Goal: Information Seeking & Learning: Learn about a topic

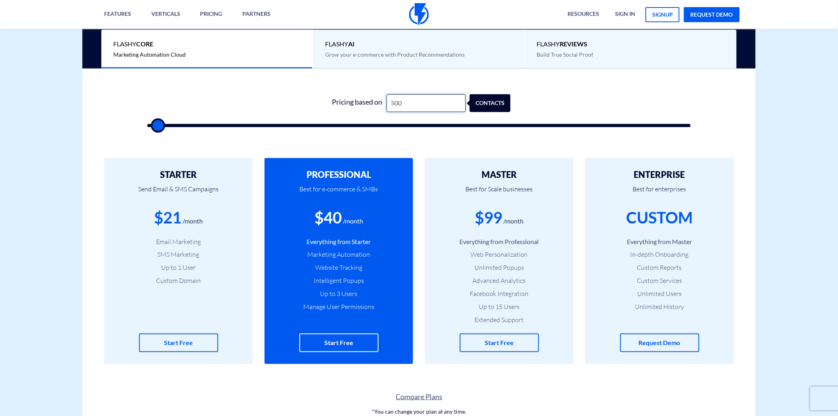
click at [408, 97] on input "500" at bounding box center [426, 103] width 79 height 18
click at [406, 100] on input "500" at bounding box center [426, 103] width 79 height 18
click at [412, 105] on input "500" at bounding box center [426, 103] width 79 height 18
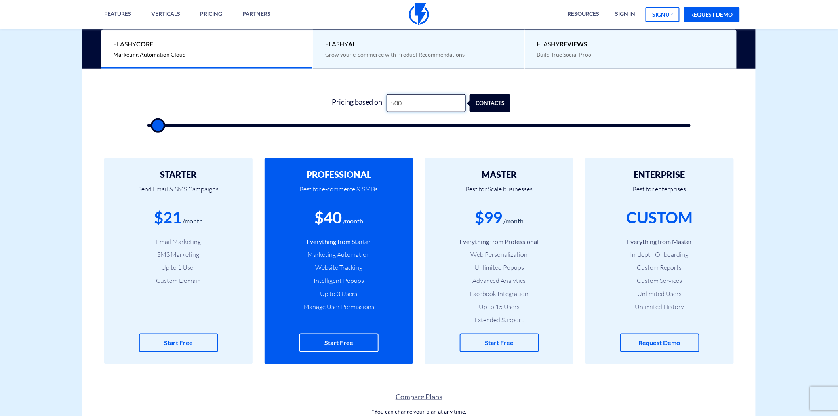
click at [412, 105] on input "500" at bounding box center [426, 103] width 79 height 18
type input "0"
type input "500"
click at [412, 105] on input "text" at bounding box center [426, 103] width 79 height 18
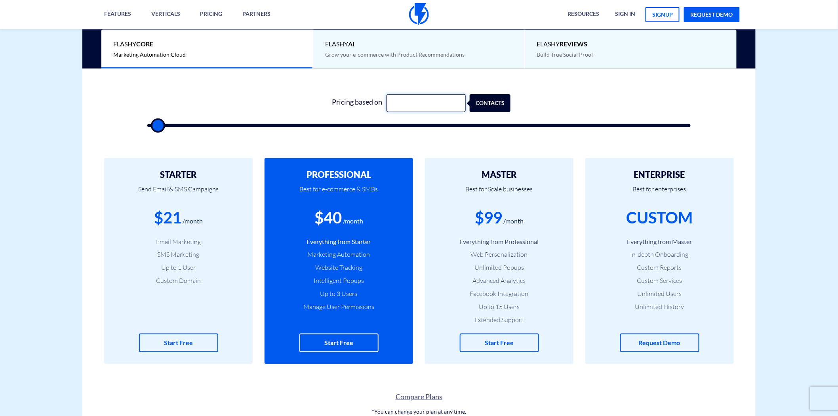
click at [413, 107] on input "text" at bounding box center [426, 103] width 79 height 18
type input "1"
type input "500"
type input "12"
type input "500"
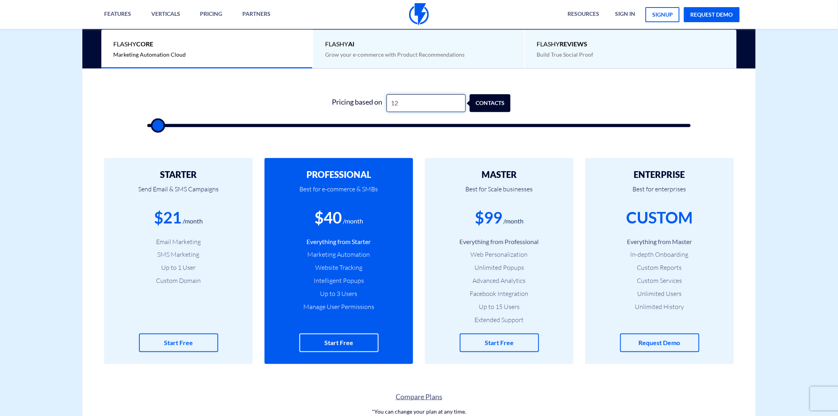
type input "125"
type input "500"
type input "1,250"
type input "1500"
drag, startPoint x: 414, startPoint y: 103, endPoint x: 379, endPoint y: 105, distance: 35.7
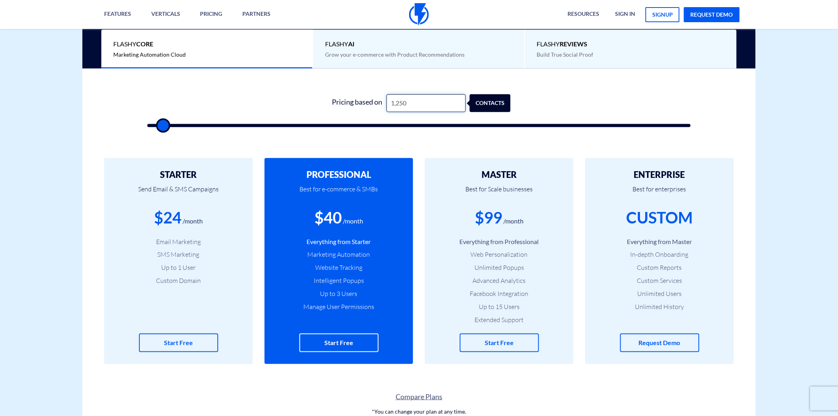
click at [379, 105] on div "Pricing based on 1,250 contacts" at bounding box center [418, 103] width 183 height 18
click at [403, 103] on input "1,250" at bounding box center [426, 103] width 79 height 18
click at [406, 103] on input "1,250" at bounding box center [426, 103] width 79 height 18
type input "1,251"
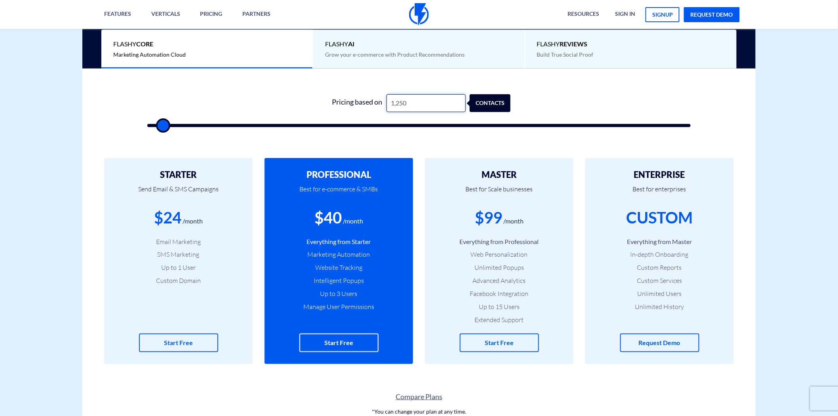
type input "1500"
click at [405, 104] on input "1,251" at bounding box center [426, 103] width 79 height 18
click at [338, 217] on div "$41" at bounding box center [328, 217] width 27 height 23
type input "2,000"
type input "2000"
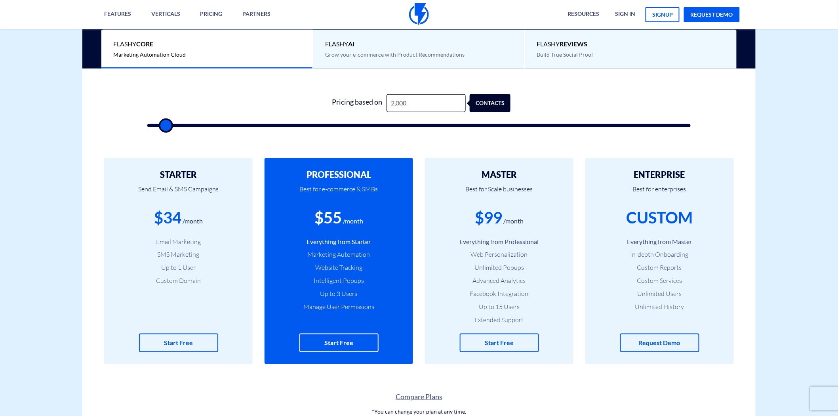
type input "2,500"
type input "2500"
type input "3,000"
type input "3000"
type input "3,500"
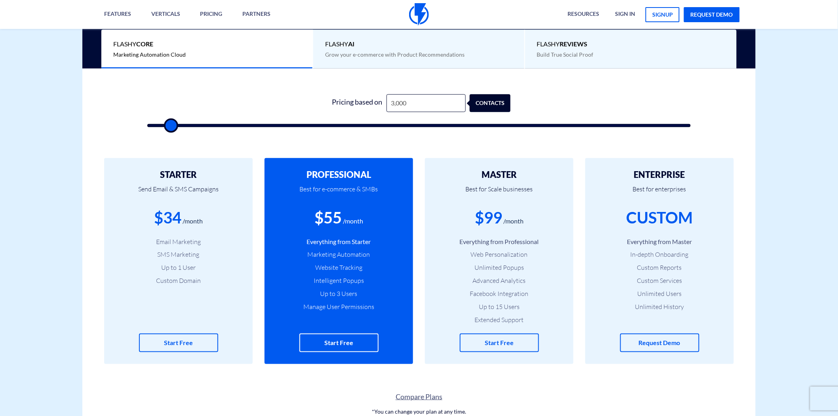
type input "3500"
type input "4,000"
type input "4000"
type input "3,500"
type input "3500"
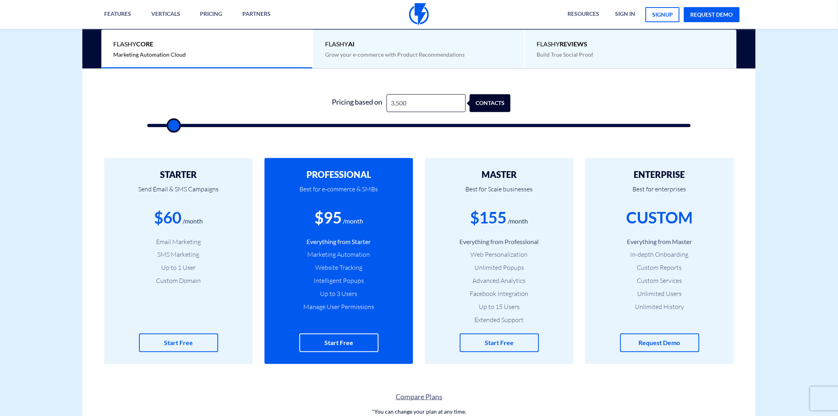
type input "2,000"
type input "2000"
type input "1,500"
type input "1500"
type input "1,000"
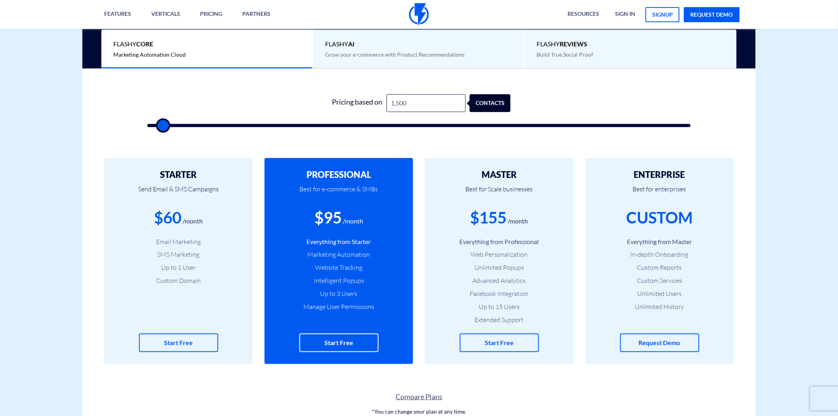
type input "1000"
type input "500"
type input "2,000"
type input "2000"
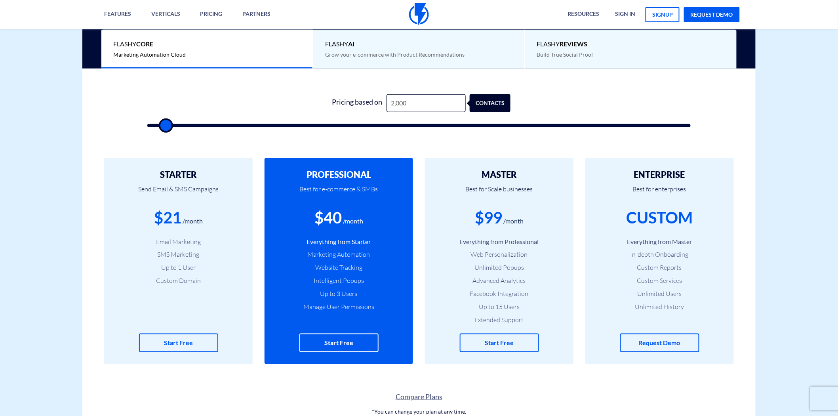
type input "3,500"
type input "3500"
type input "5,500"
type input "5500"
type input "9,000"
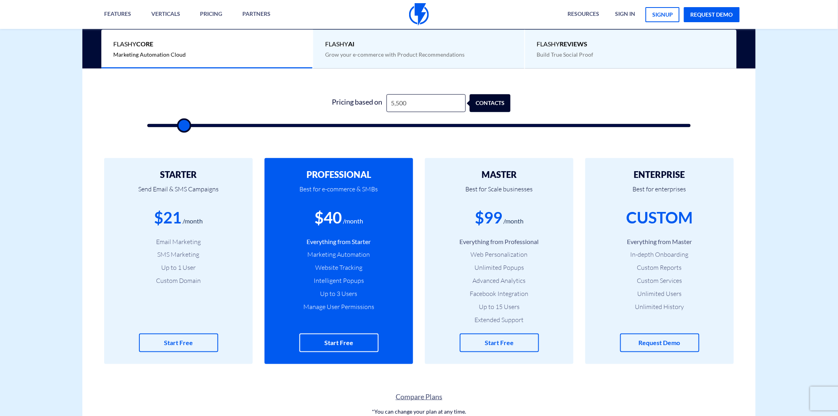
type input "9000"
type input "10,000"
type input "10000"
type input "11,000"
type input "11000"
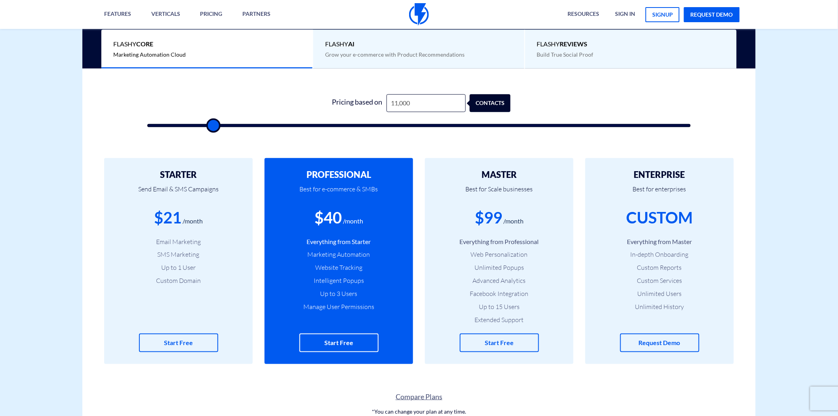
type input "12,000"
type input "12000"
type input "13,500"
type input "13500"
type input "15,000"
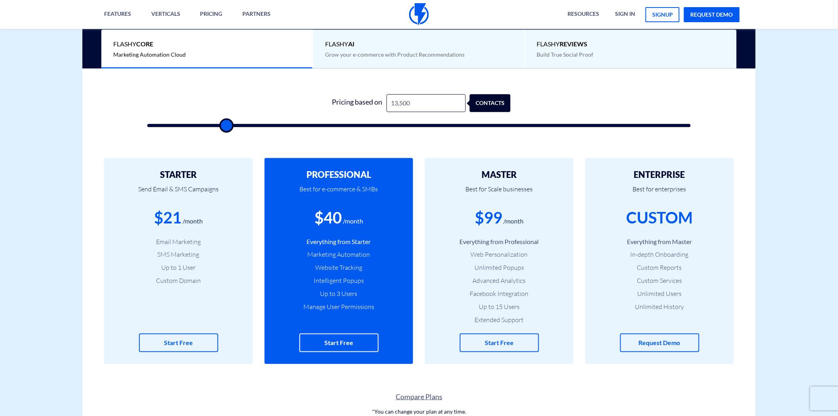
type input "15000"
type input "16,000"
type input "16000"
type input "16,500"
type input "16500"
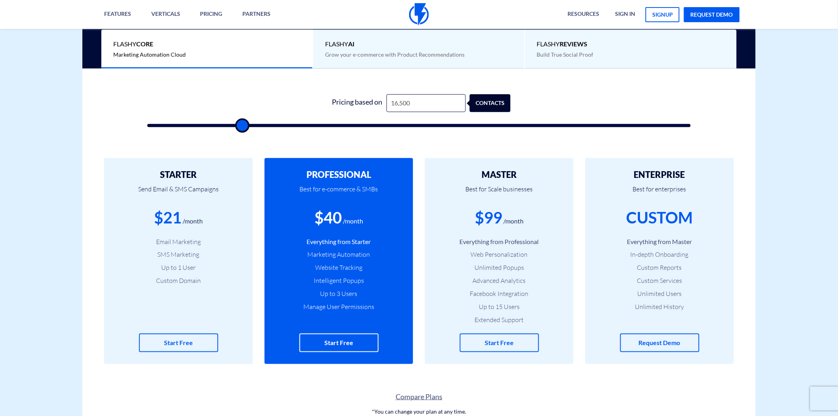
type input "18,500"
type input "18500"
type input "19,500"
type input "19500"
type input "21,000"
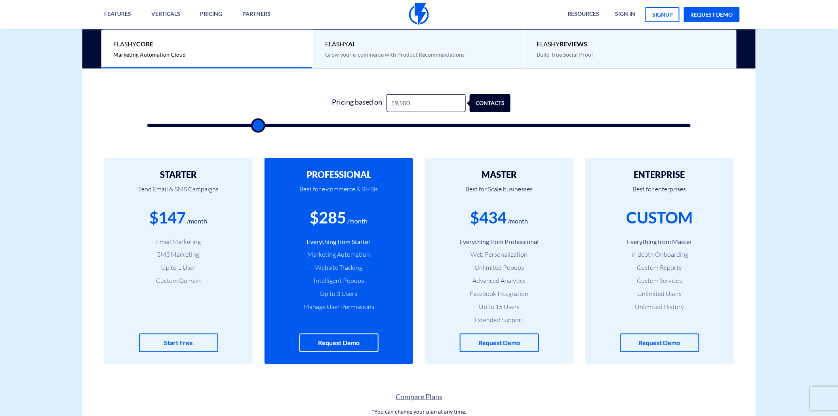
type input "21000"
type input "22,500"
type input "22500"
type input "24,500"
type input "24500"
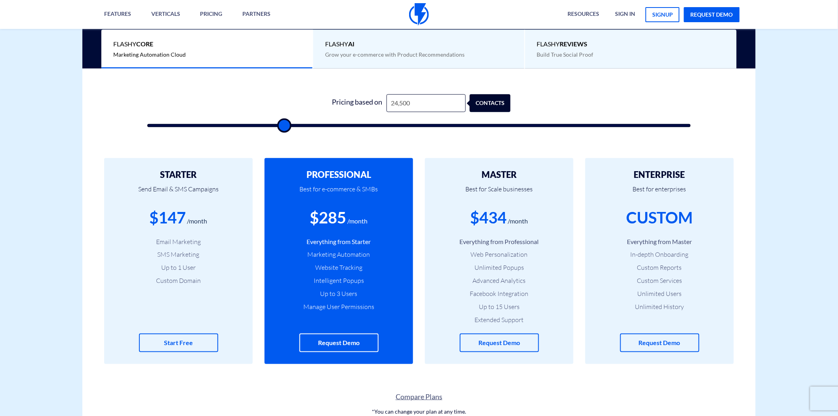
type input "26,000"
type input "26000"
type input "27,000"
type input "27000"
type input "28,000"
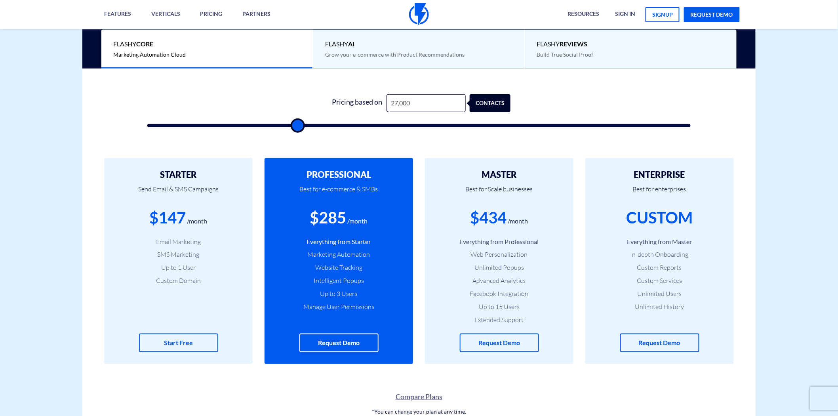
type input "28000"
type input "29,000"
type input "29000"
type input "30,000"
type input "30000"
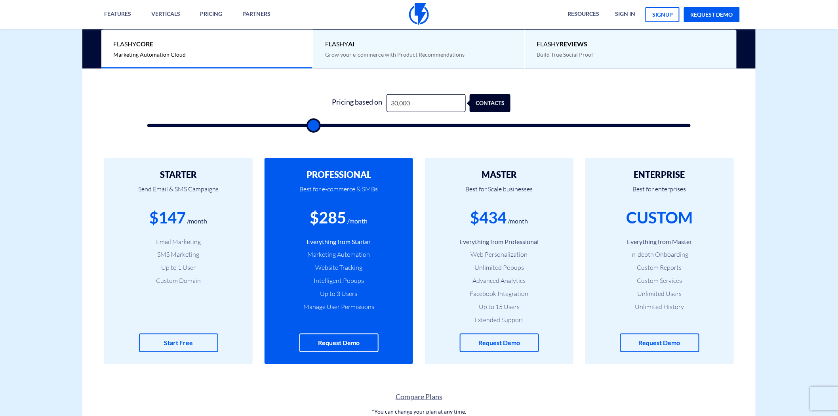
type input "31,500"
type input "31500"
type input "32,500"
type input "32500"
type input "33,500"
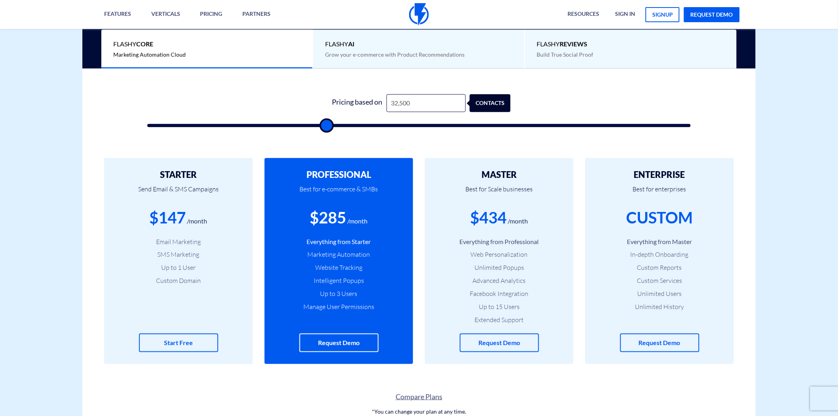
type input "33500"
type input "34,500"
type input "34500"
type input "35,000"
type input "35000"
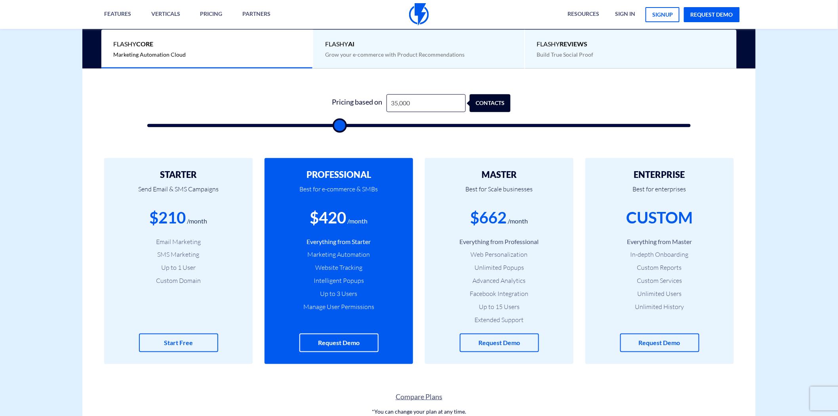
type input "36,500"
type input "36500"
type input "38,000"
type input "38000"
type input "39,000"
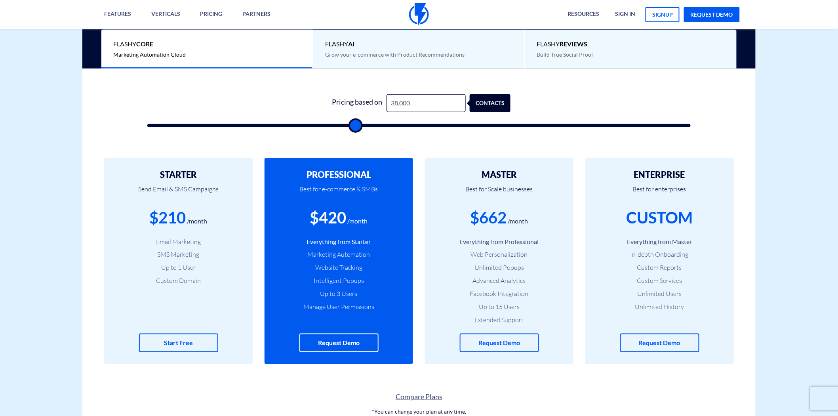
type input "39000"
type input "40,000"
type input "40000"
type input "41,500"
type input "41500"
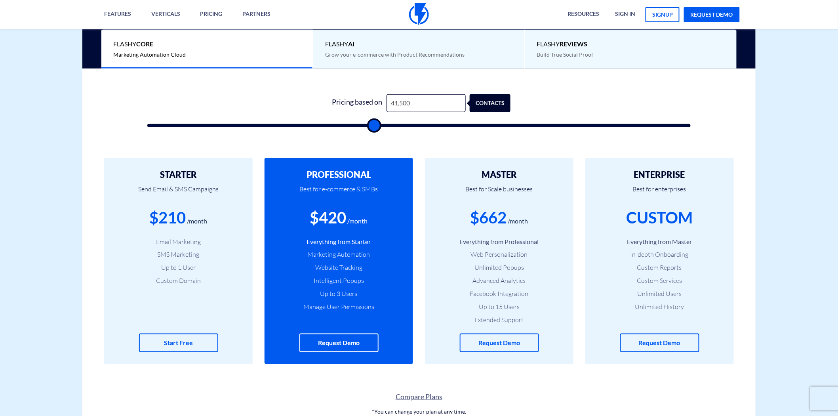
type input "42,500"
type input "42500"
type input "44,000"
type input "44000"
type input "46,000"
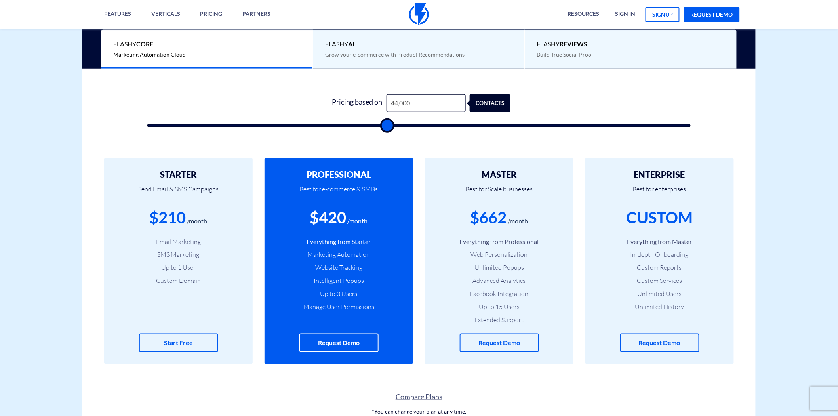
type input "46000"
type input "48,500"
type input "48500"
type input "50,500"
type input "50500"
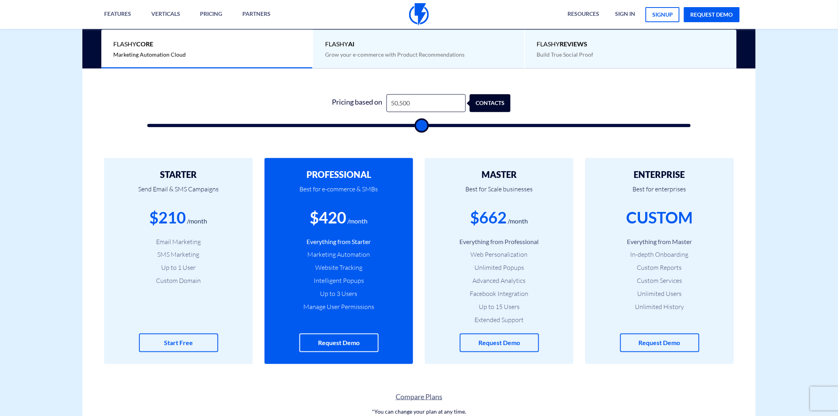
type input "53,000"
type input "53000"
type input "55,500"
type input "55500"
type input "58,000"
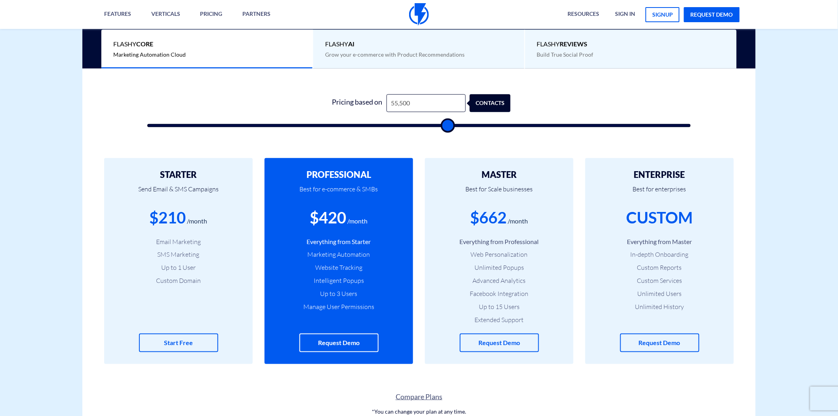
type input "58000"
type input "60,000"
type input "60000"
type input "61,500"
type input "61500"
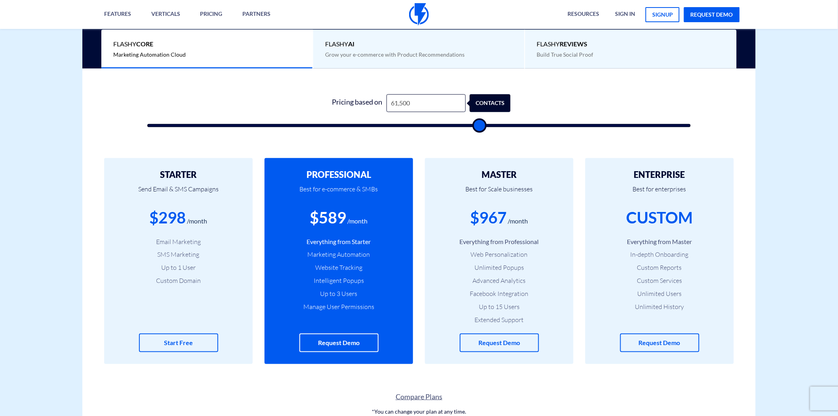
type input "62,000"
type input "62000"
type input "63,500"
type input "63500"
type input "65,000"
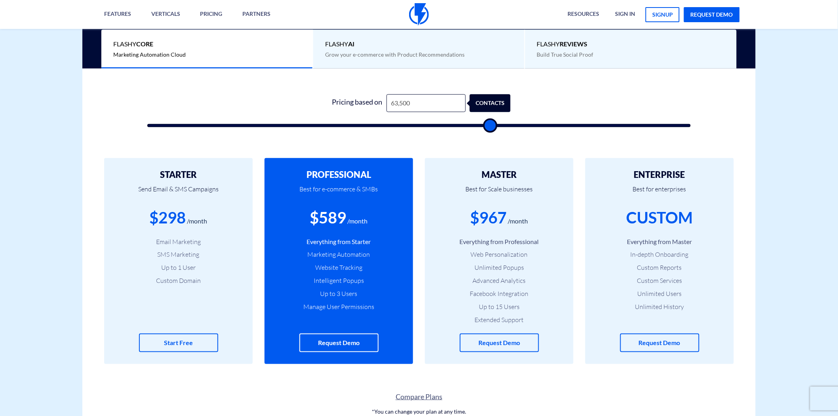
type input "65000"
type input "68,500"
type input "68500"
type input "71,000"
type input "71000"
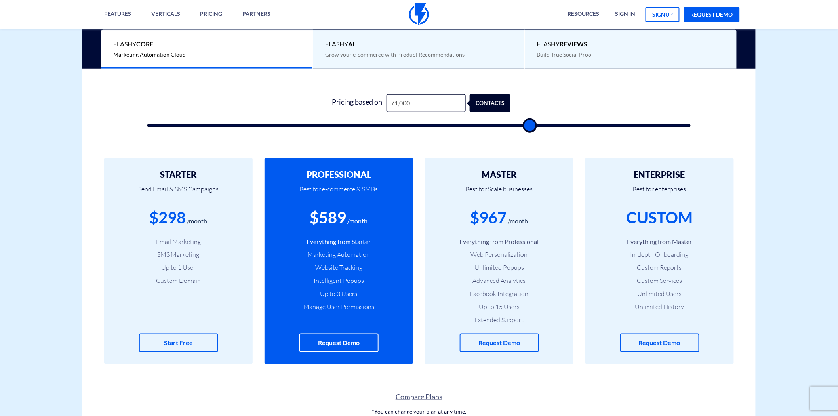
type input "74,000"
type input "74000"
type input "76,000"
type input "76000"
type input "76,500"
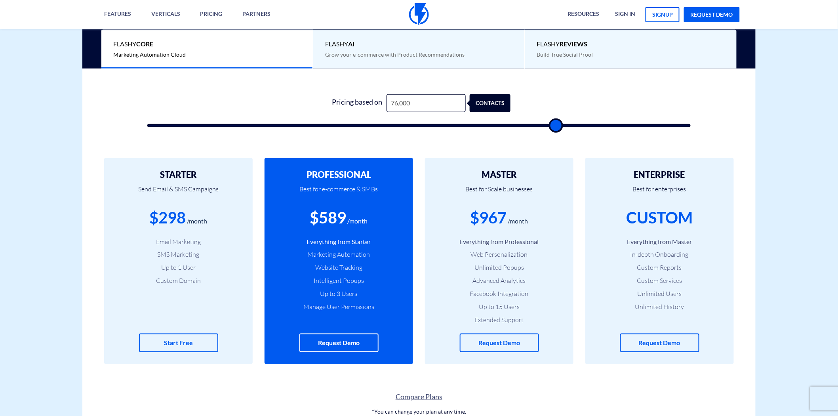
type input "76500"
type input "77,500"
type input "77500"
type input "78,000"
type input "78000"
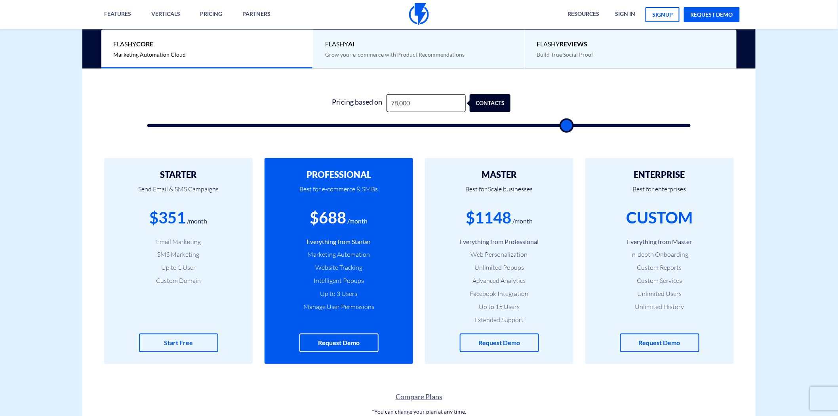
type input "76,000"
type input "76000"
type input "61,000"
type input "61000"
type input "59,000"
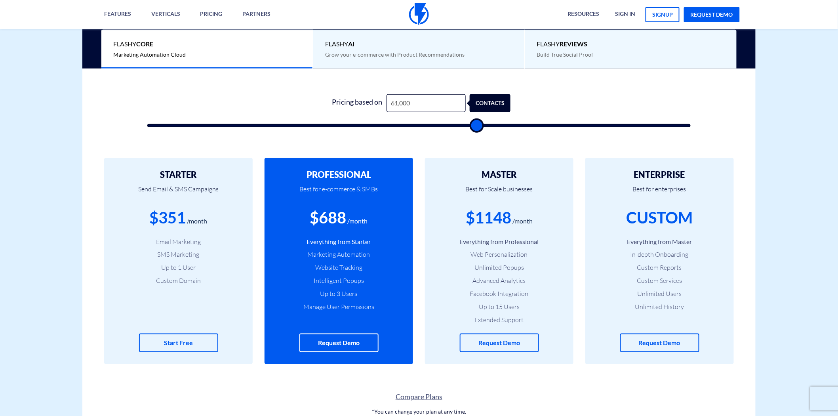
type input "59000"
type input "55,000"
type input "55000"
type input "51,500"
type input "51500"
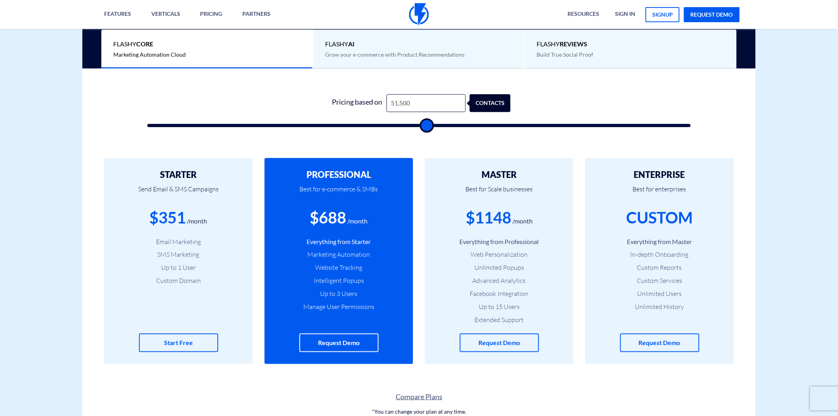
type input "51,000"
type input "51000"
type input "48,500"
type input "48500"
type input "45,000"
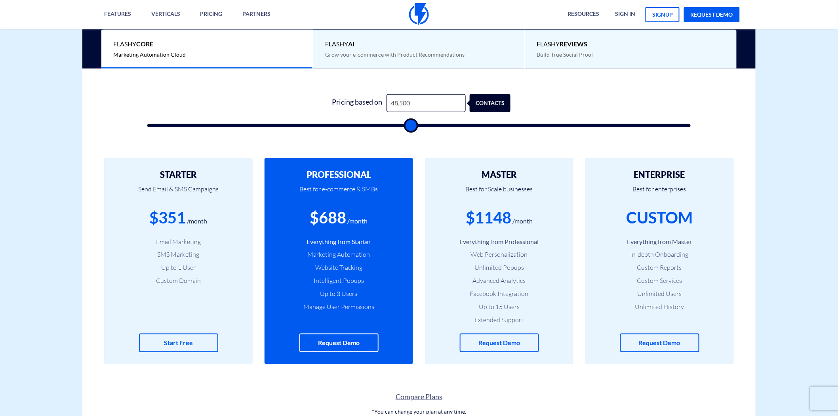
type input "45000"
type input "40,000"
type input "40000"
type input "39,000"
type input "39000"
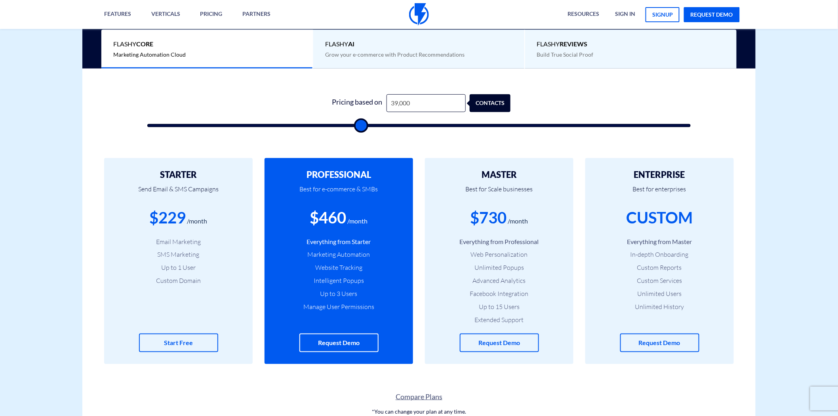
type input "35,000"
type input "35000"
type input "31,500"
type input "31500"
type input "31,000"
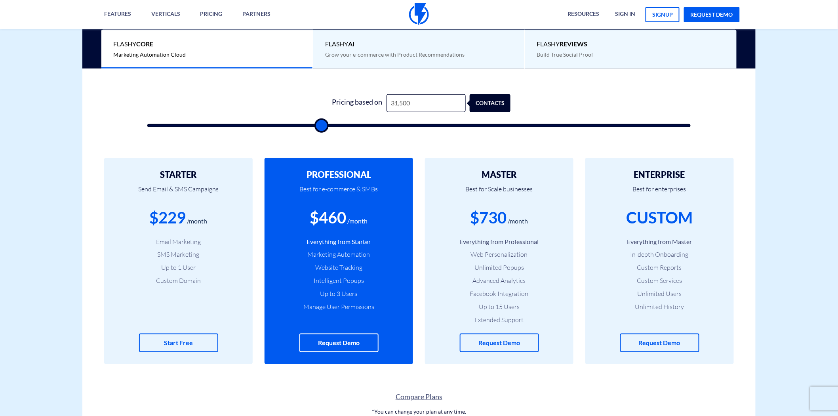
type input "31000"
type input "30,000"
type input "30000"
type input "28,500"
type input "28500"
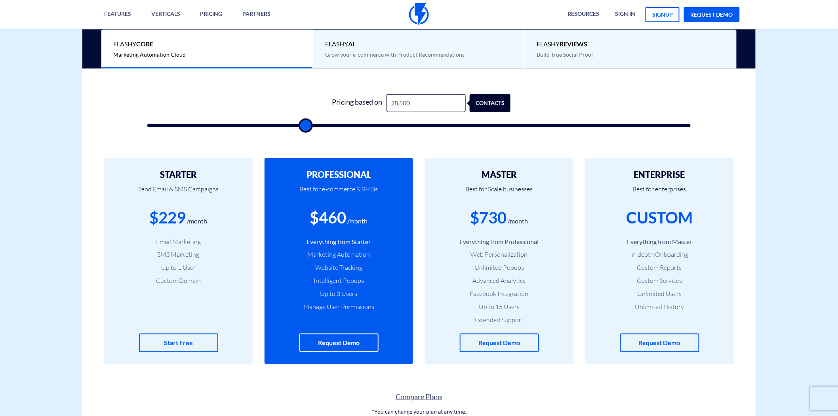
type input "28,000"
type input "28000"
type input "26,000"
type input "26000"
type input "25,500"
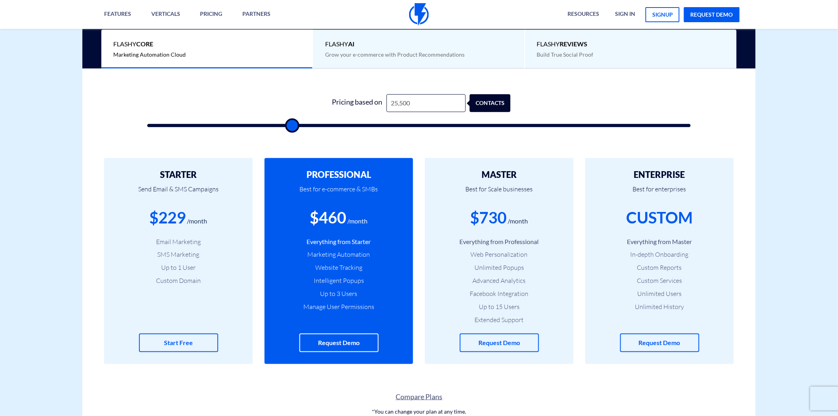
type input "25500"
type input "24,500"
type input "24500"
type input "23,000"
type input "23000"
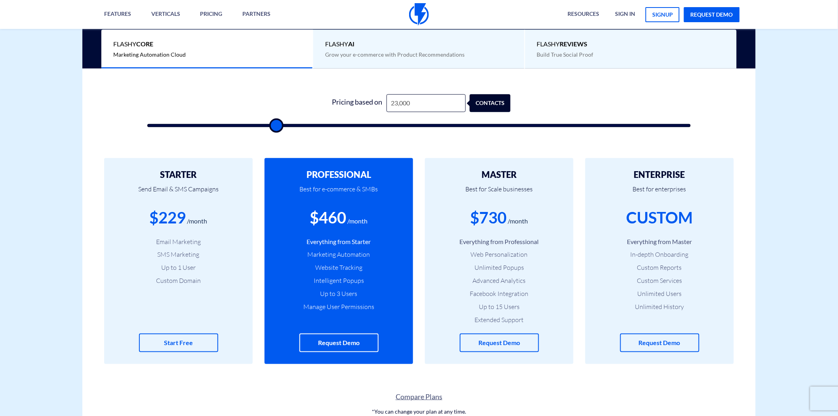
type input "21,500"
type input "21500"
type input "19,500"
type input "19500"
type input "19,000"
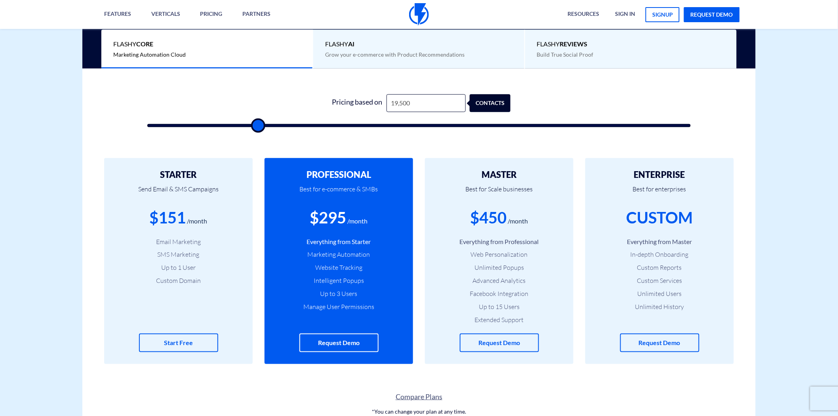
type input "19000"
type input "18,000"
type input "18000"
type input "17,500"
type input "17500"
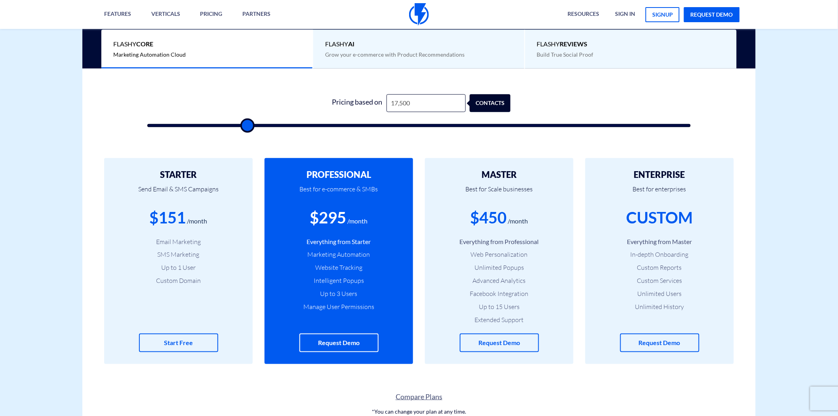
type input "17,000"
type input "17000"
type input "16,000"
type input "16000"
type input "15,000"
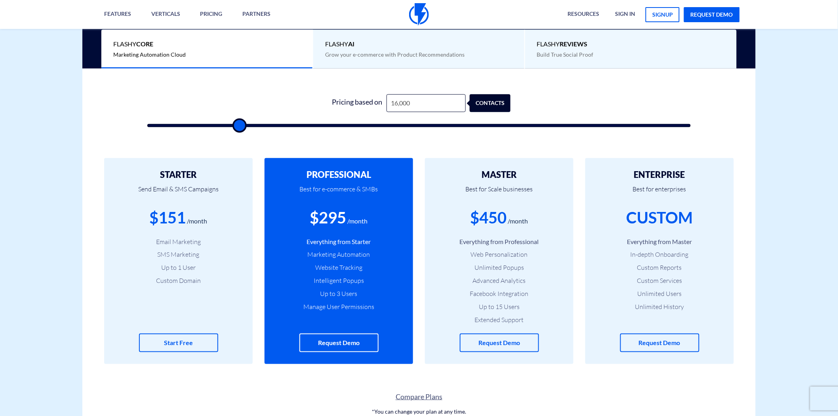
type input "15000"
type input "13,500"
type input "13500"
type input "13,000"
type input "13000"
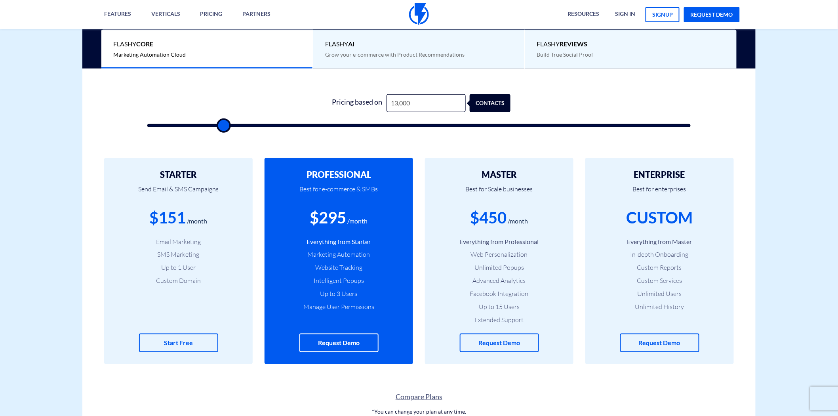
type input "11,500"
type input "11500"
type input "10,000"
type input "10000"
drag, startPoint x: 164, startPoint y: 124, endPoint x: 389, endPoint y: 106, distance: 224.9
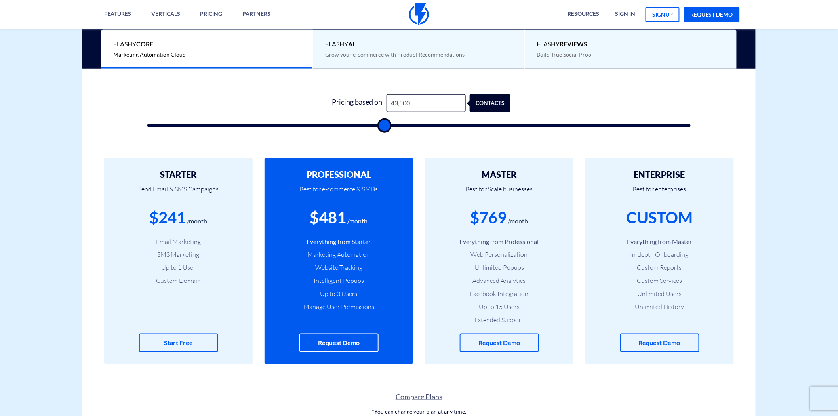
click at [383, 126] on input "range" at bounding box center [419, 125] width 544 height 3
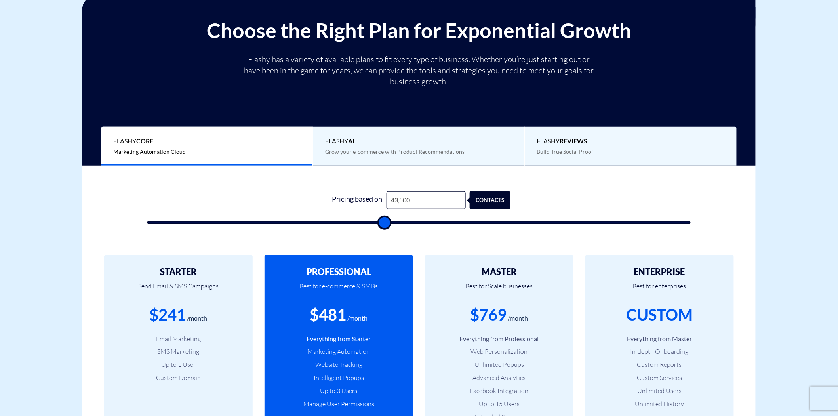
scroll to position [132, 0]
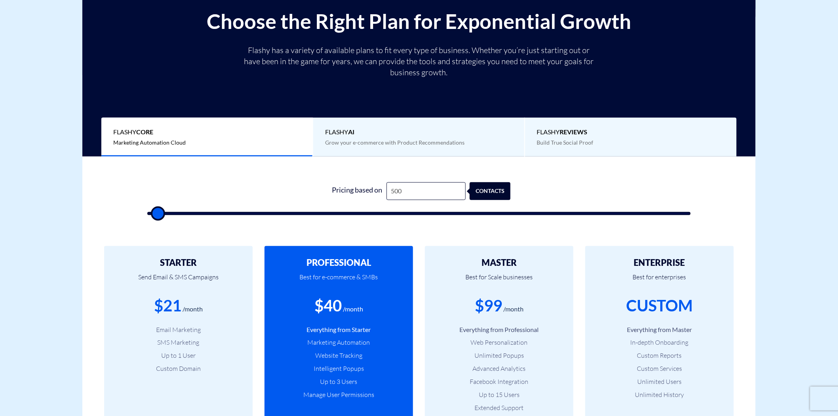
drag, startPoint x: 379, startPoint y: 216, endPoint x: 250, endPoint y: 248, distance: 133.2
click at [147, 215] on input "range" at bounding box center [419, 213] width 544 height 3
drag, startPoint x: 323, startPoint y: 308, endPoint x: 349, endPoint y: 310, distance: 26.6
click at [349, 310] on div "$40 /month" at bounding box center [339, 305] width 125 height 23
click at [399, 193] on input "500" at bounding box center [426, 191] width 79 height 18
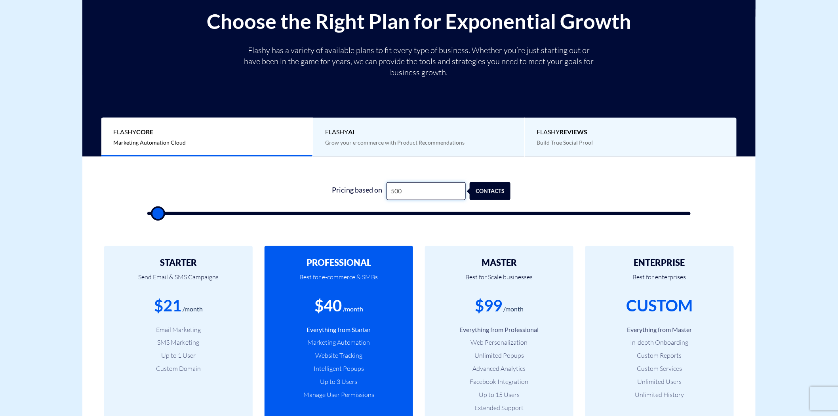
click at [399, 193] on input "500" at bounding box center [426, 191] width 79 height 18
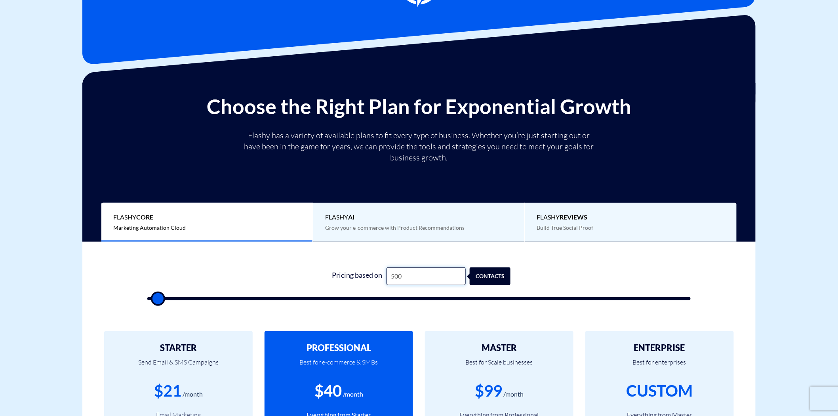
scroll to position [0, 0]
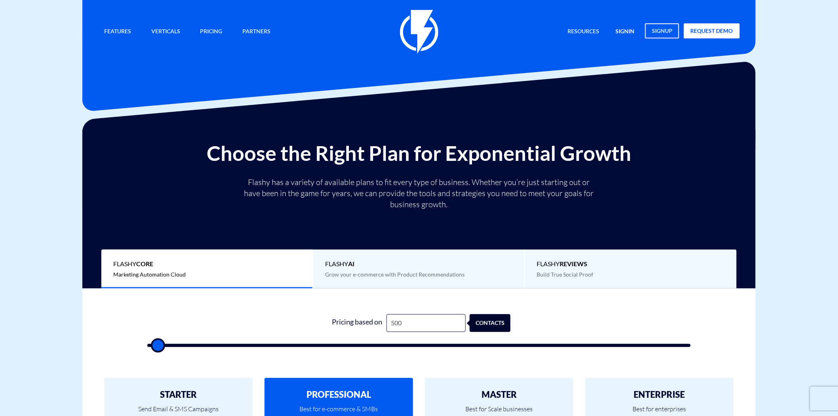
click at [621, 30] on link "signin" at bounding box center [625, 31] width 31 height 17
